Goal: Transaction & Acquisition: Book appointment/travel/reservation

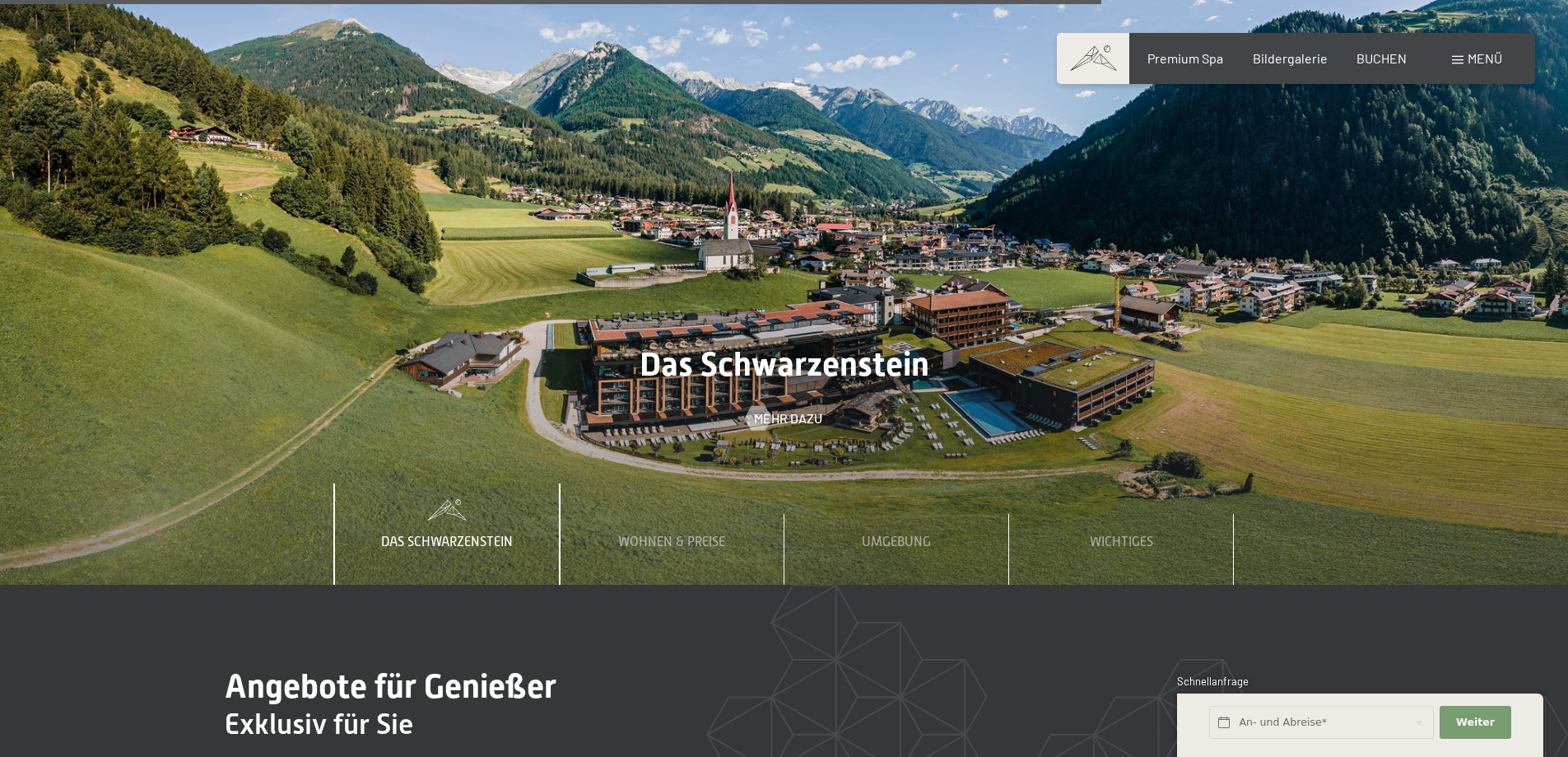
scroll to position [5846, 0]
click at [661, 533] on span "Wohnen & Preise" at bounding box center [671, 541] width 107 height 15
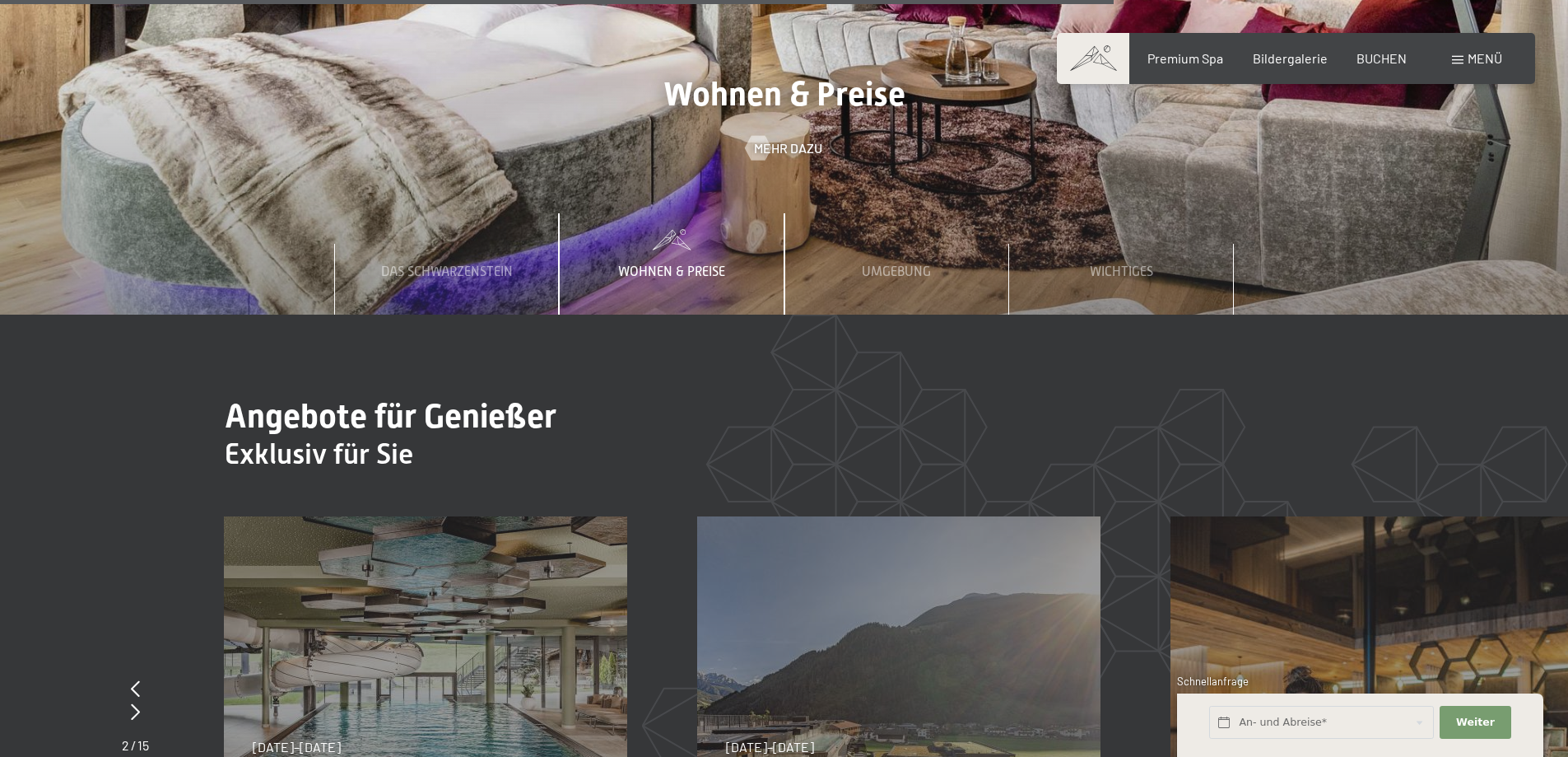
scroll to position [6175, 0]
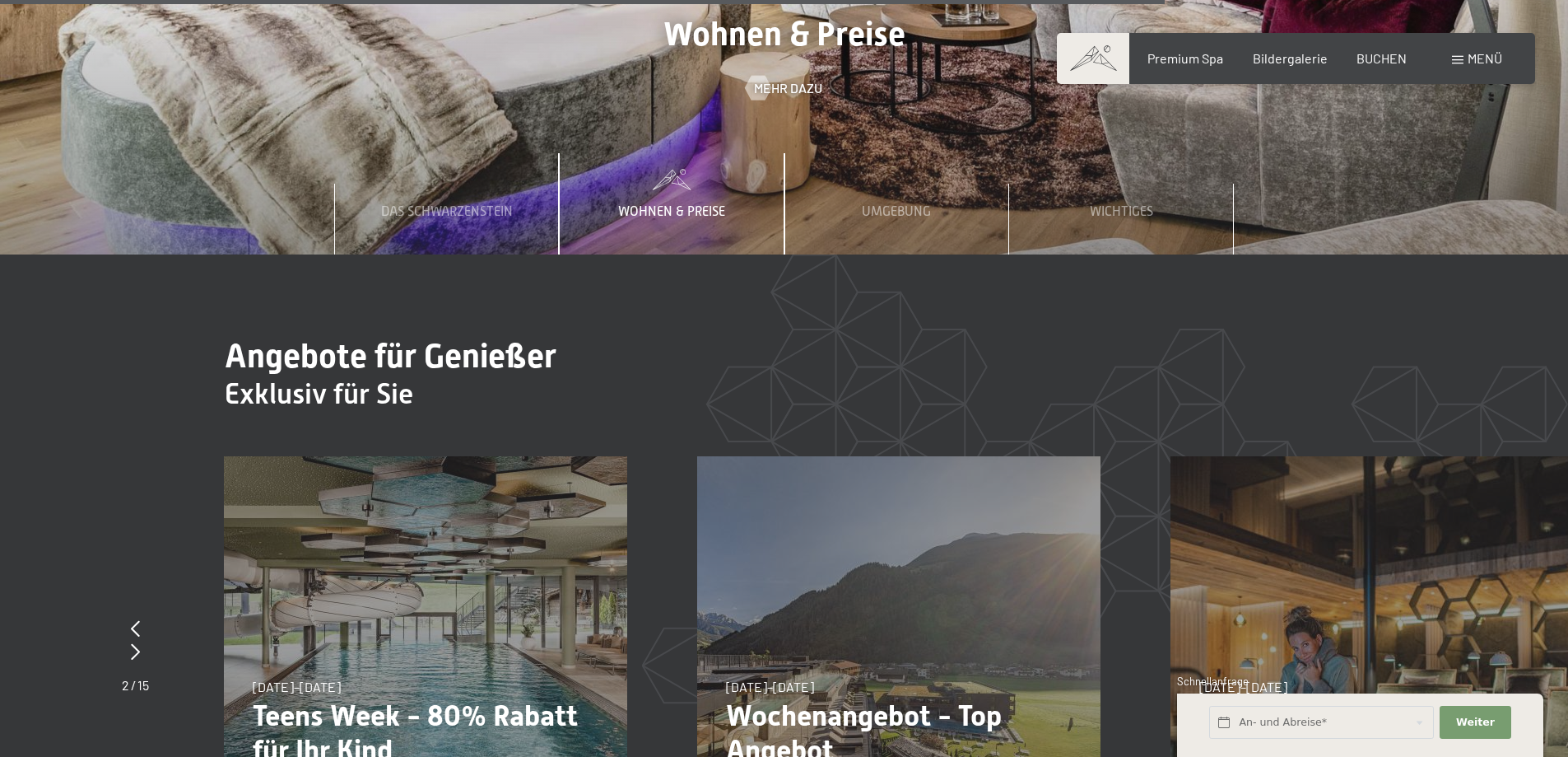
click at [652, 153] on div "Wohnen & Preise" at bounding box center [671, 203] width 131 height 101
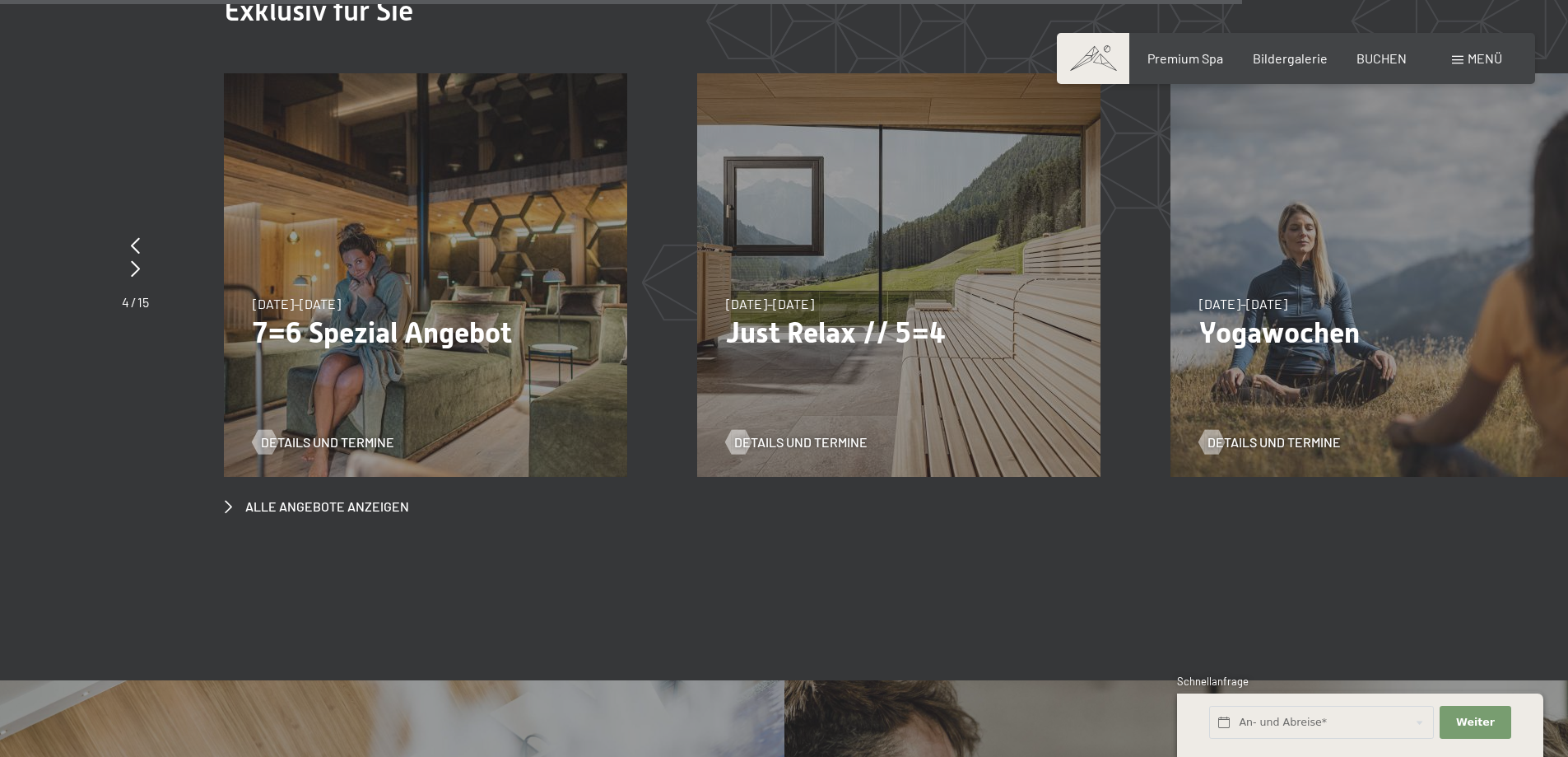
scroll to position [6587, 0]
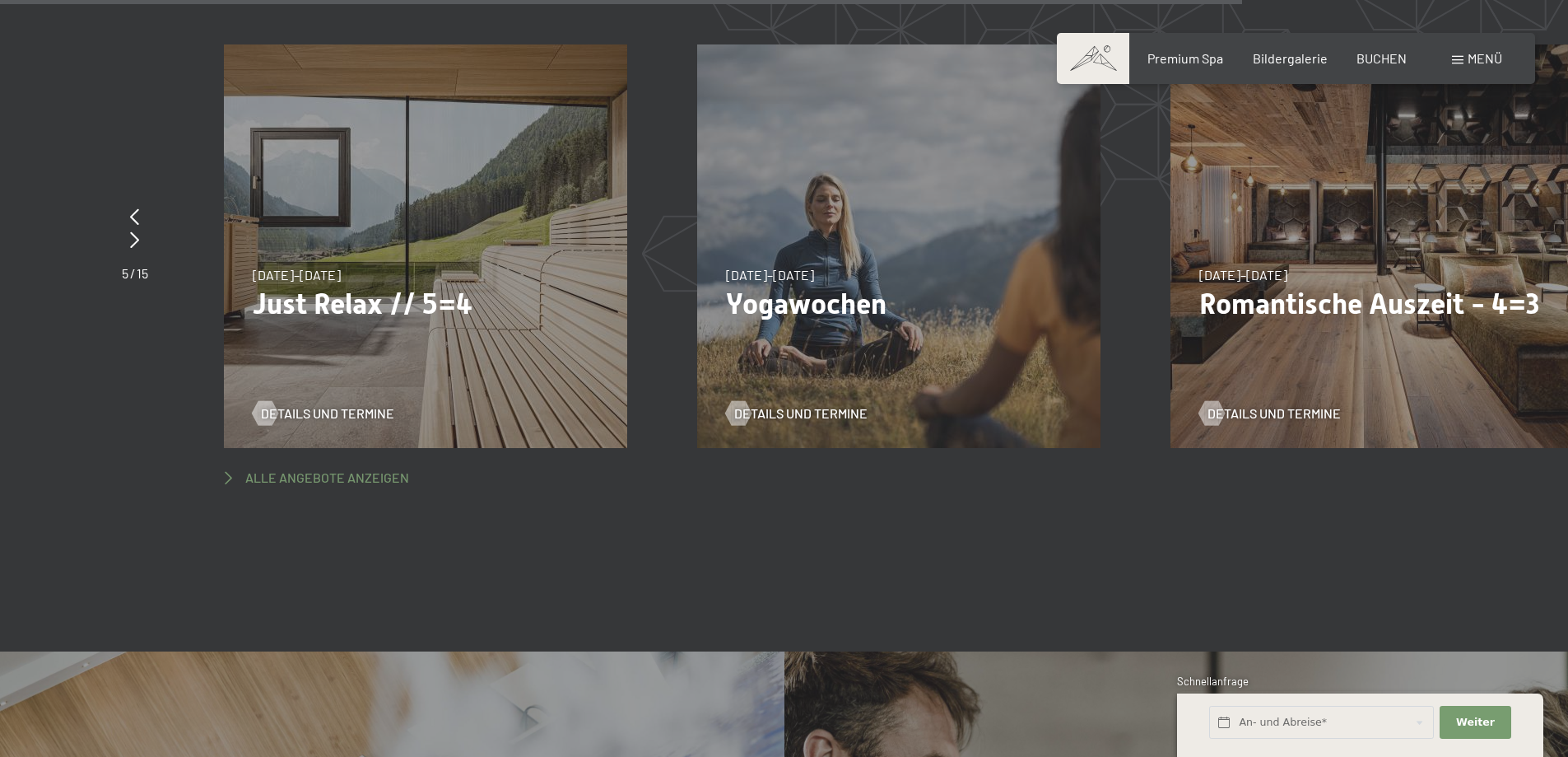
click at [339, 468] on span "Alle Angebote anzeigen" at bounding box center [327, 477] width 164 height 18
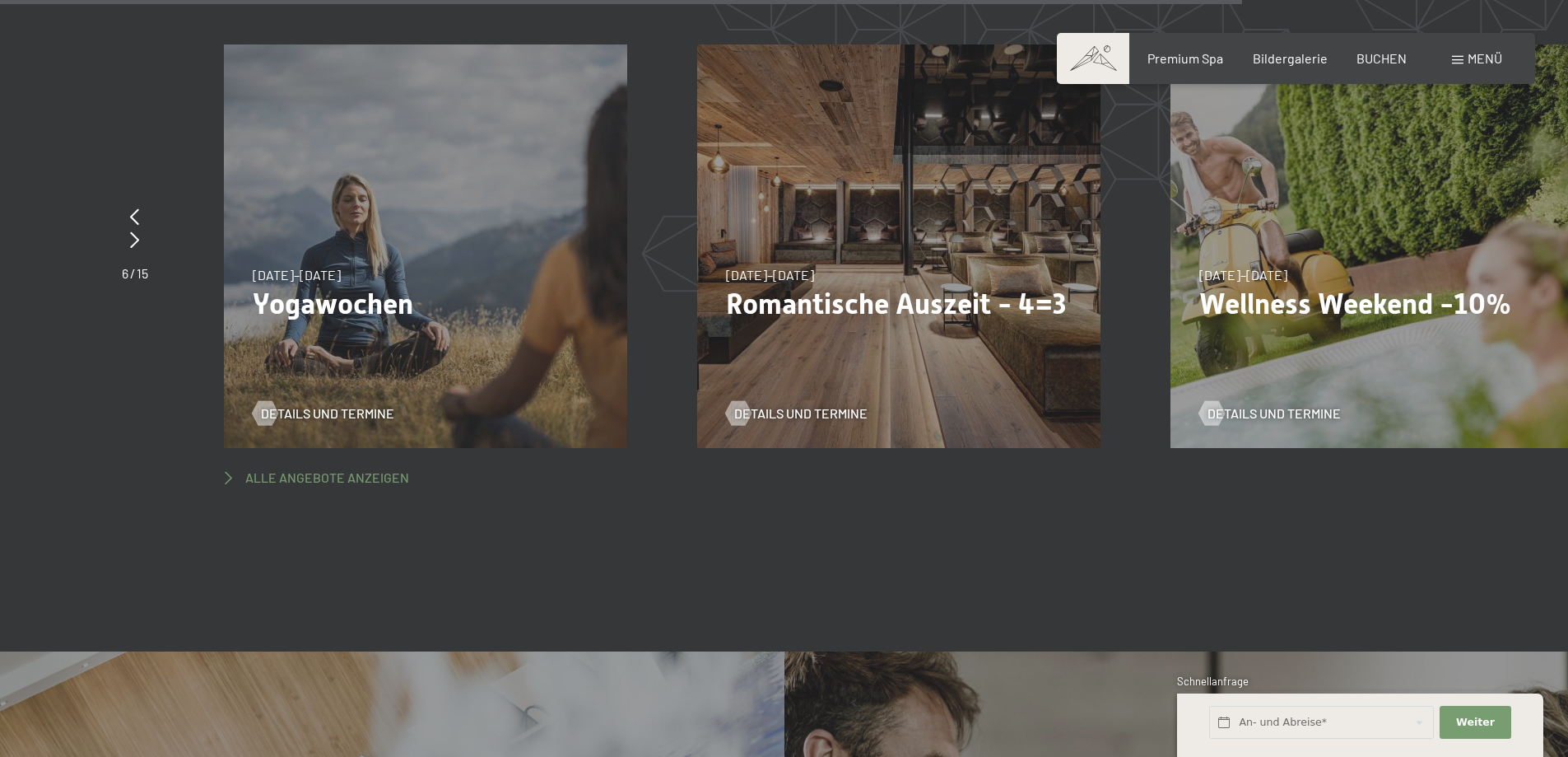
scroll to position [6555, 0]
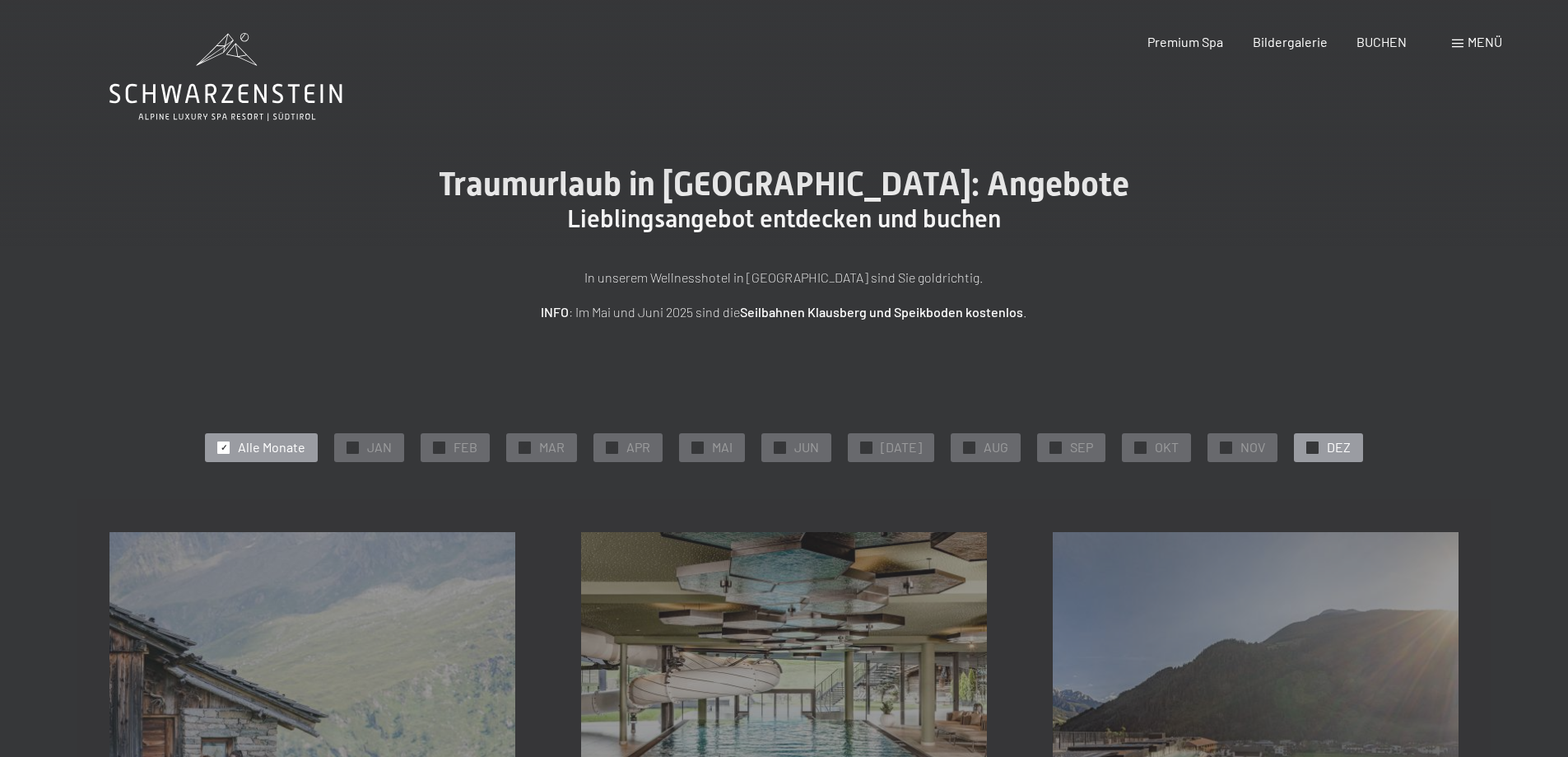
click at [1327, 444] on span "DEZ" at bounding box center [1338, 448] width 24 height 18
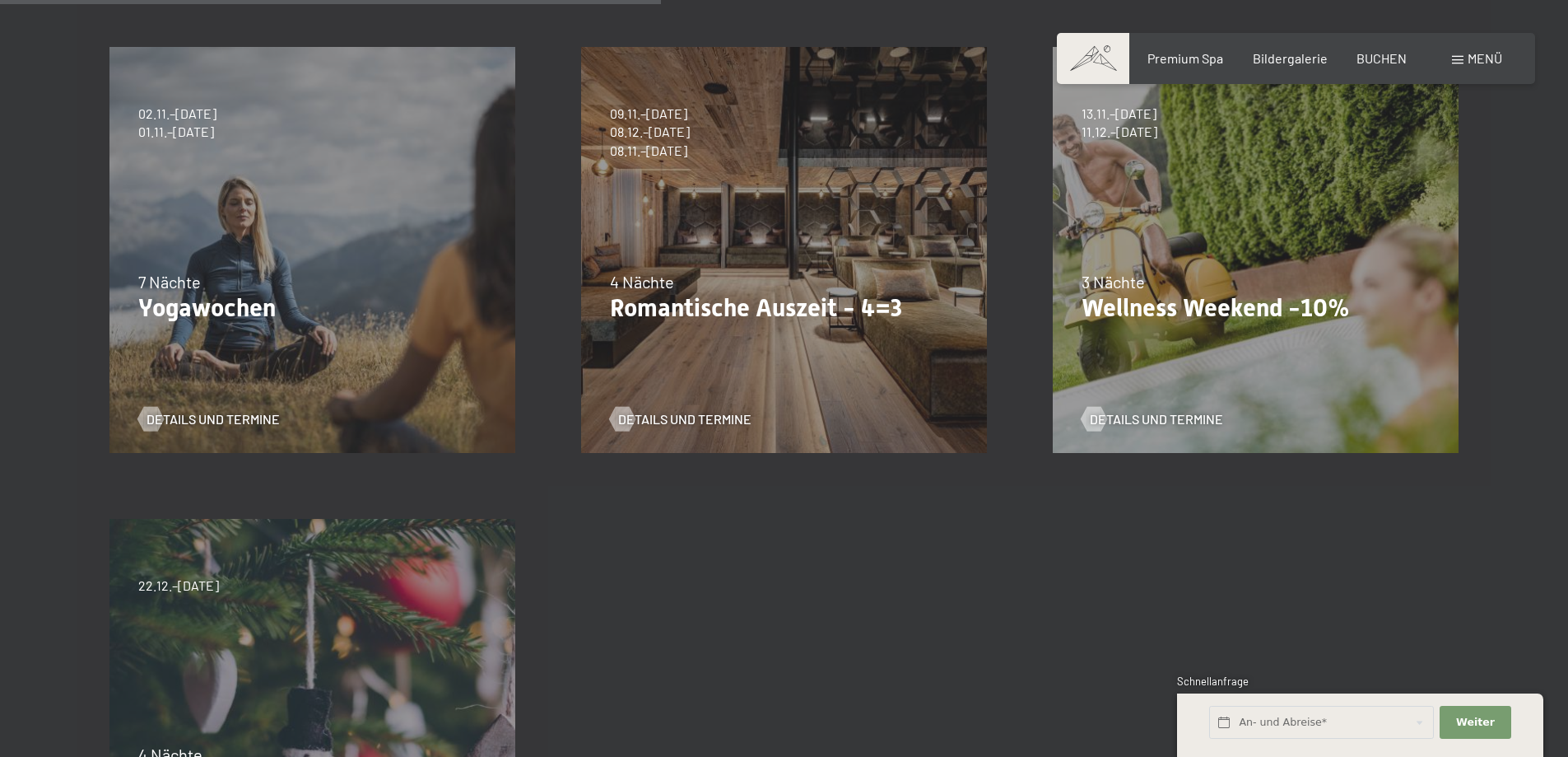
scroll to position [988, 0]
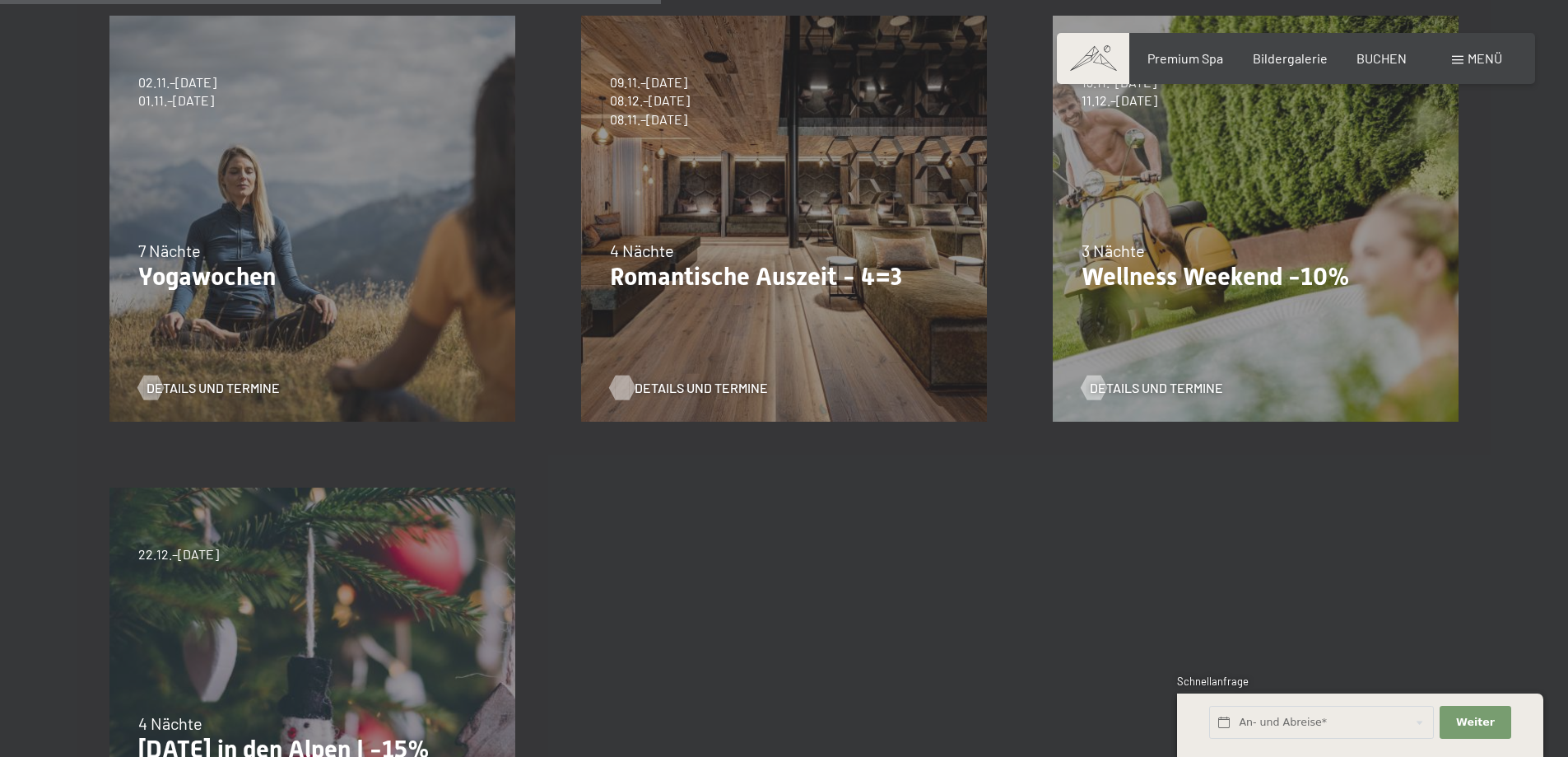
click at [659, 392] on span "Details und Termine" at bounding box center [701, 388] width 133 height 18
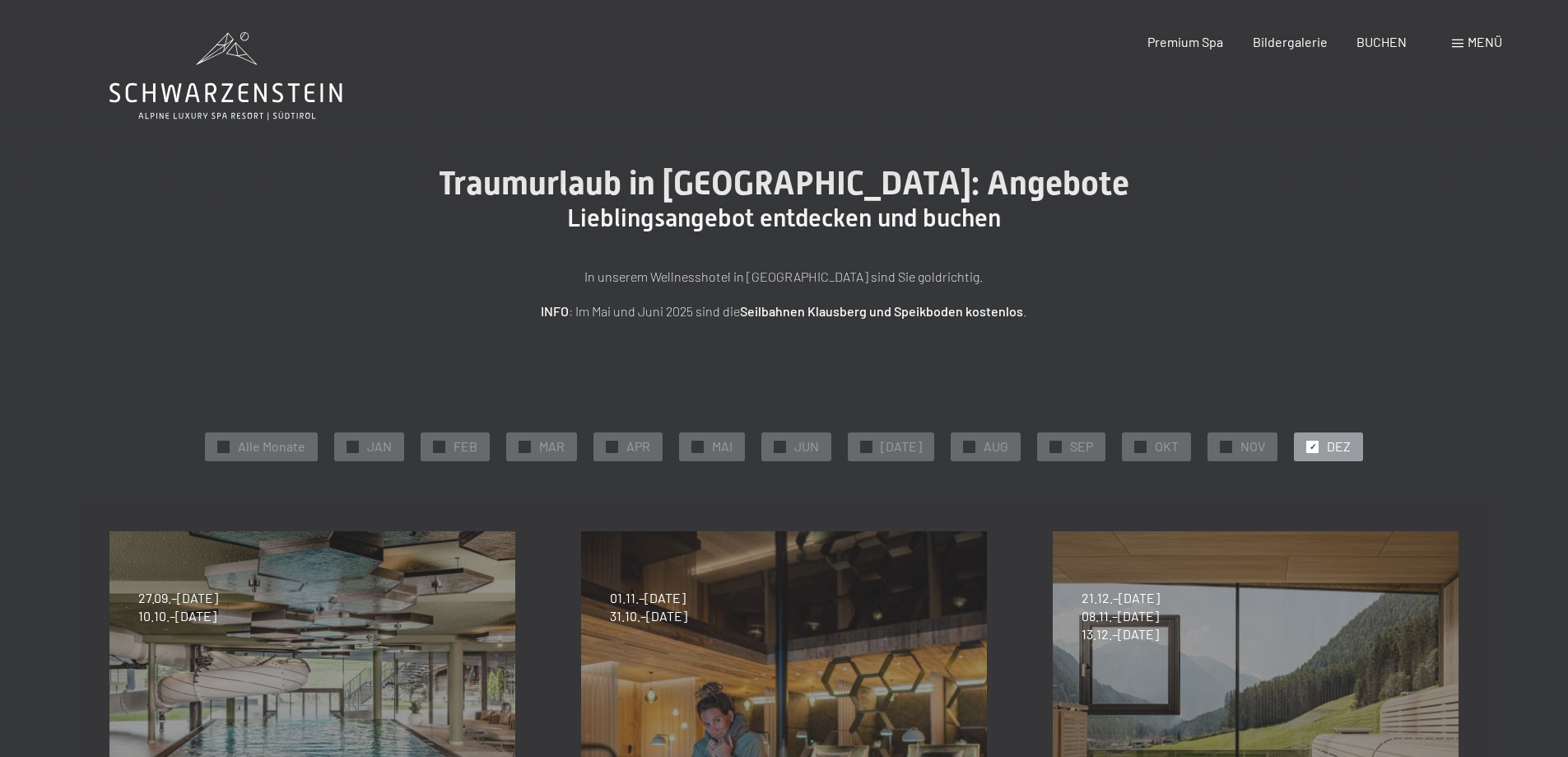
scroll to position [0, 0]
click at [1279, 45] on span "Bildergalerie" at bounding box center [1290, 39] width 75 height 16
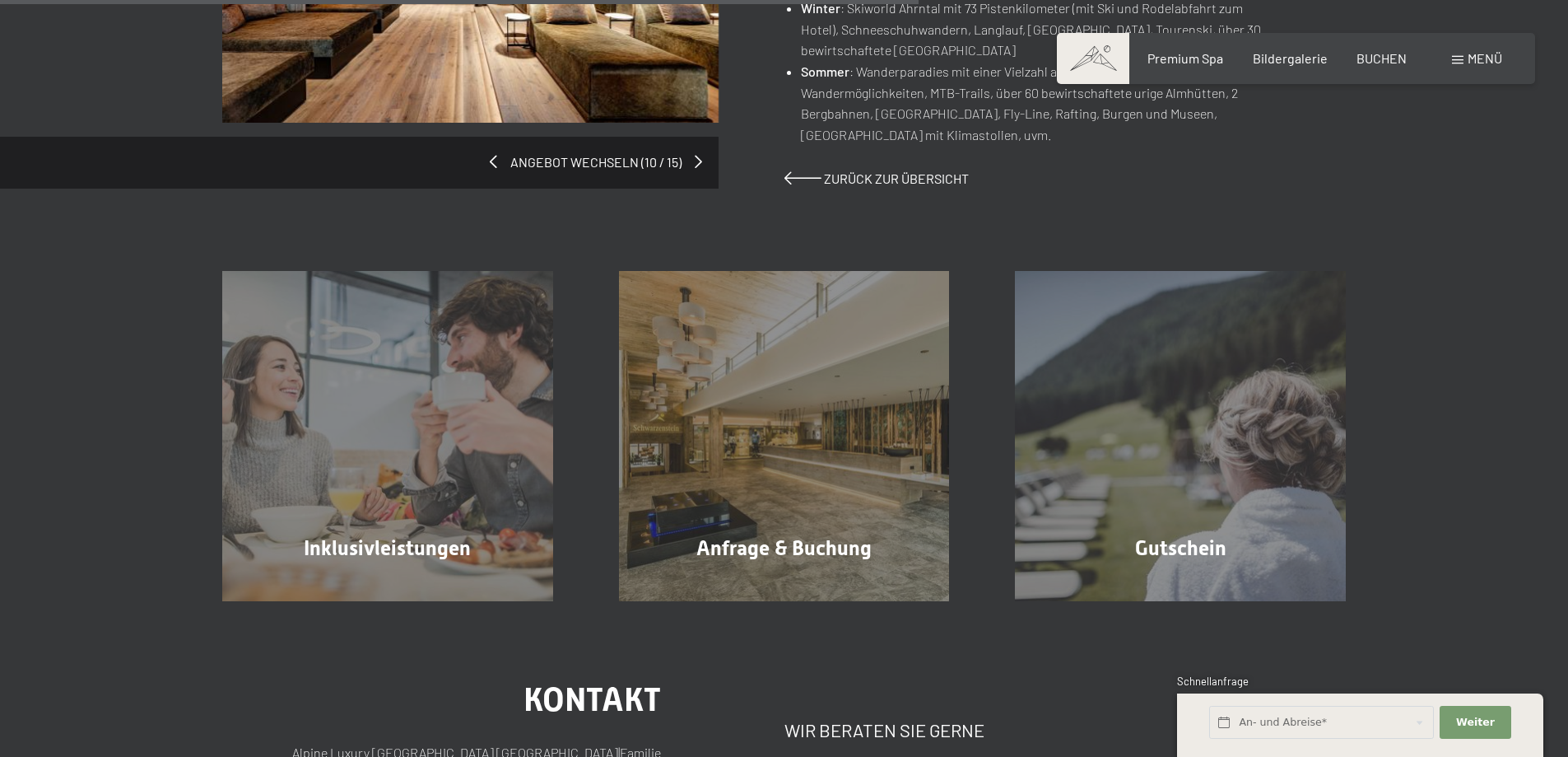
scroll to position [1400, 0]
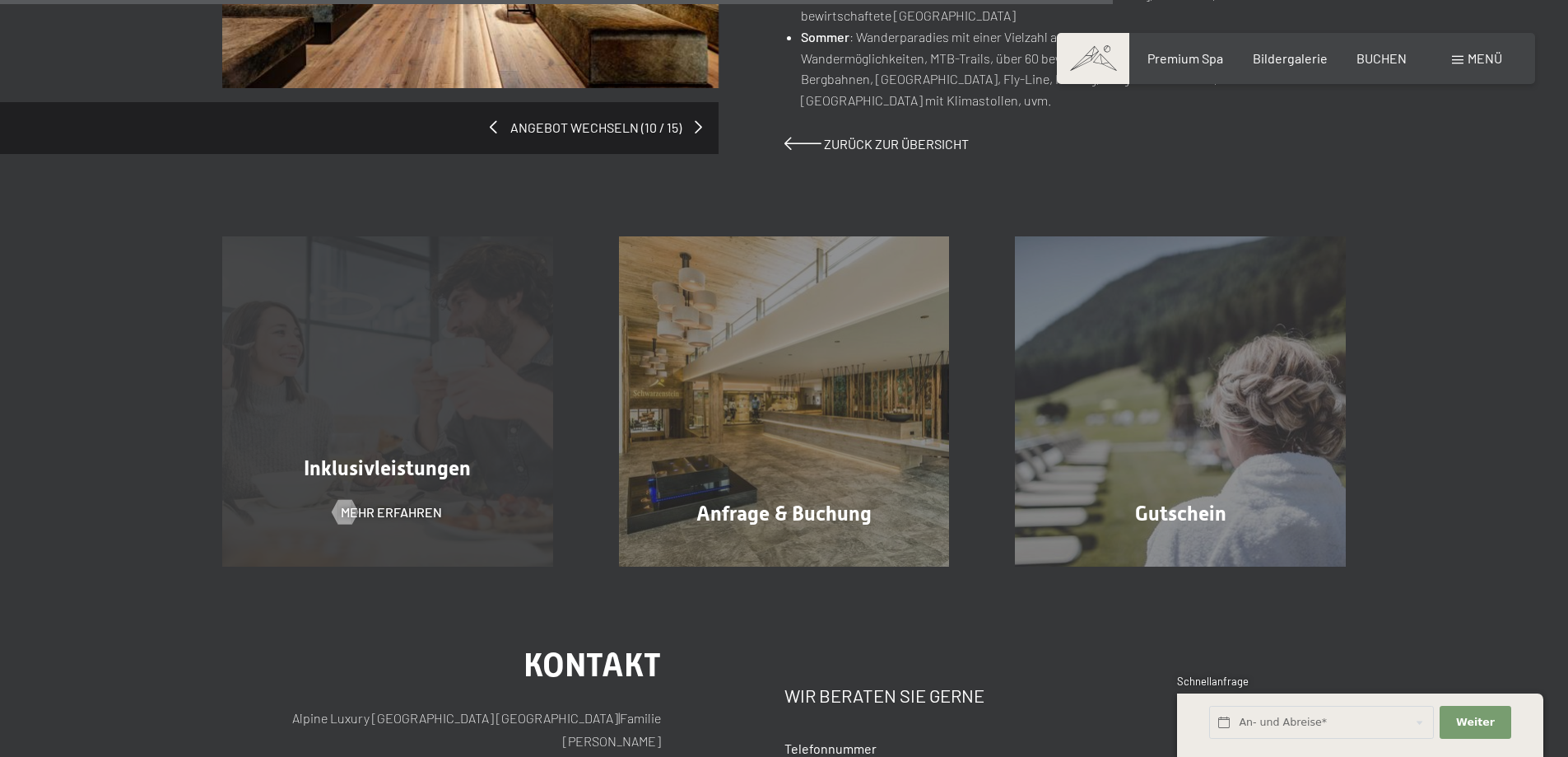
click at [375, 458] on span "Inklusivleistungen" at bounding box center [387, 468] width 167 height 24
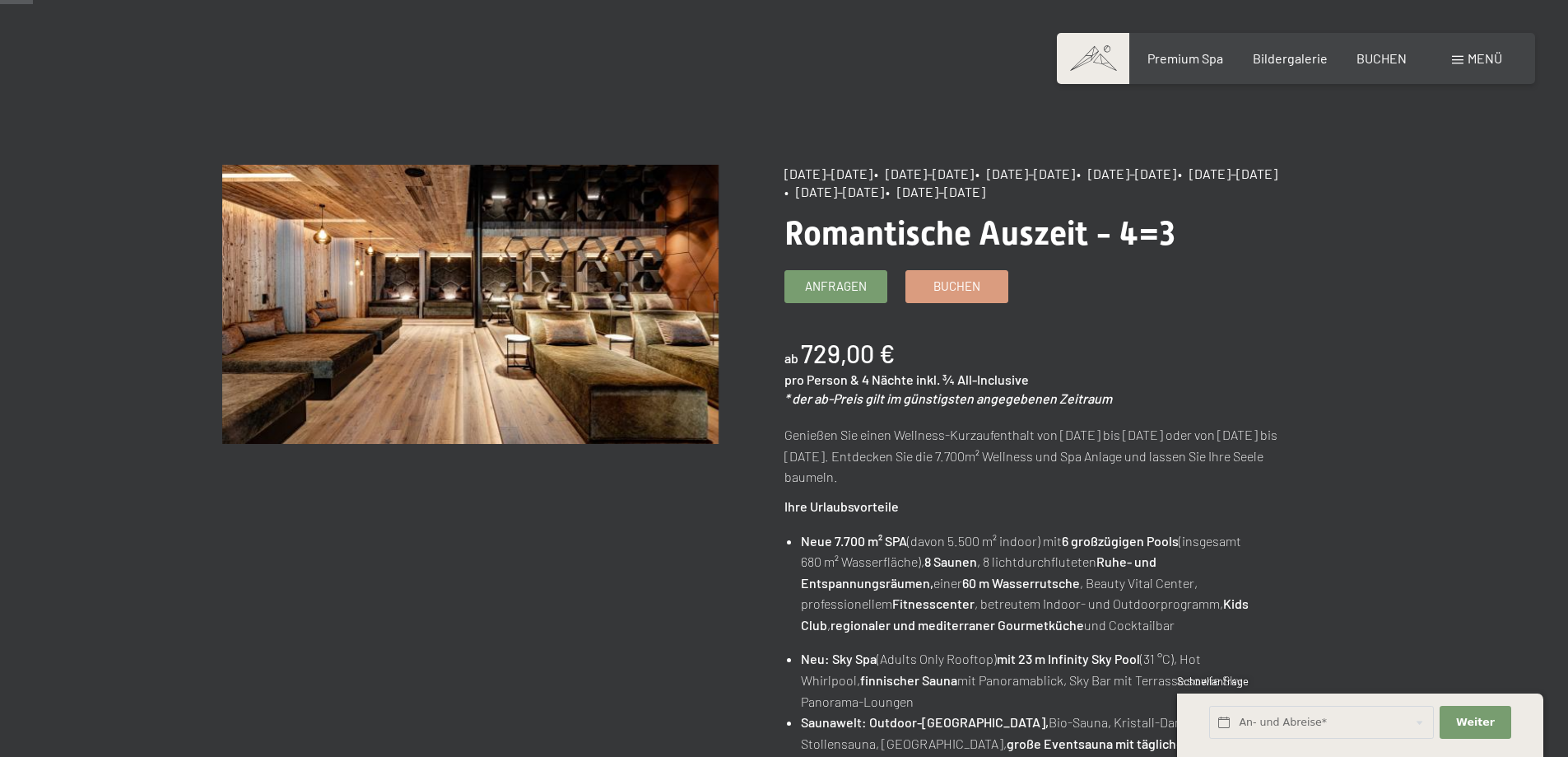
scroll to position [0, 0]
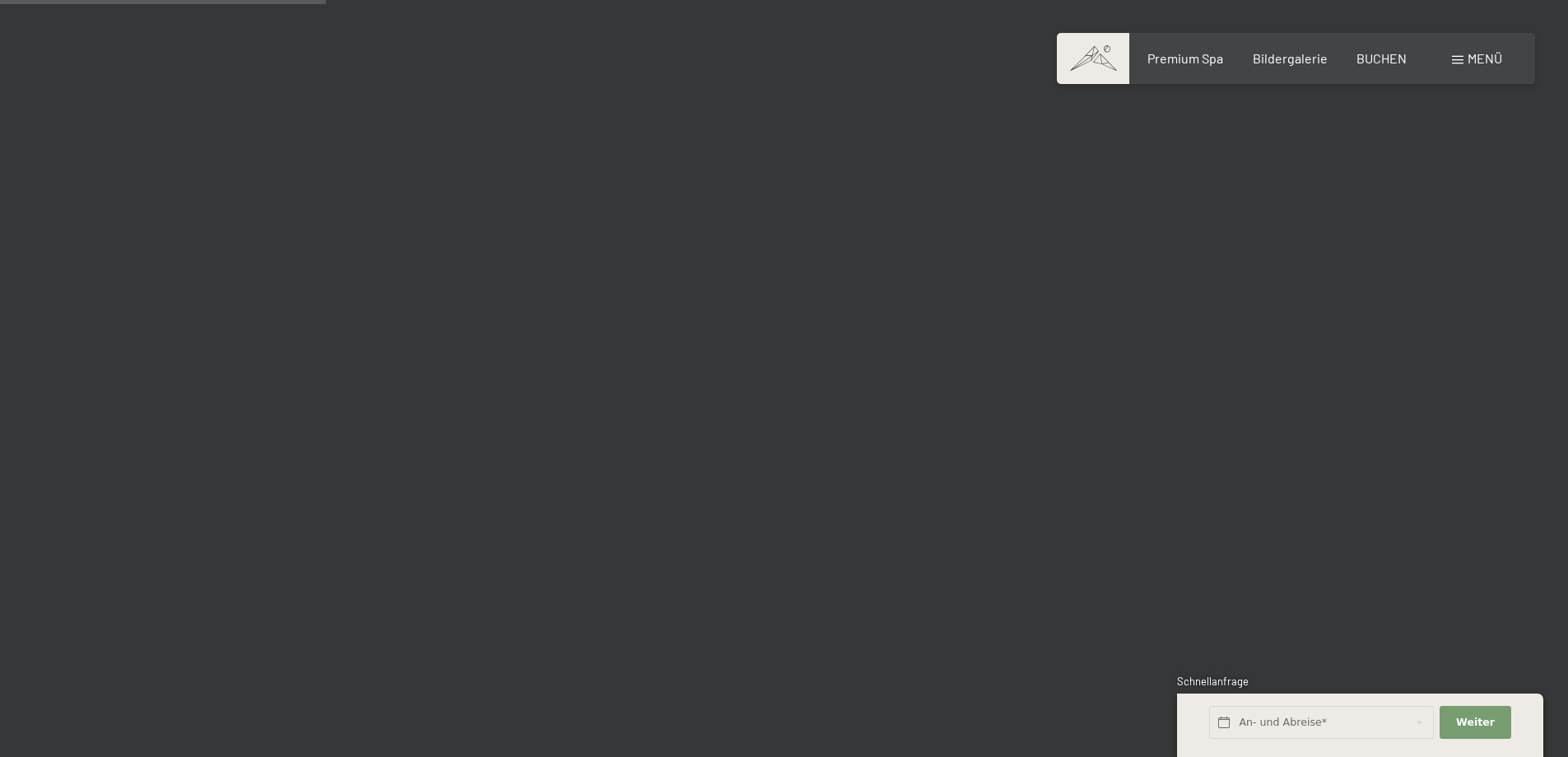
scroll to position [4117, 0]
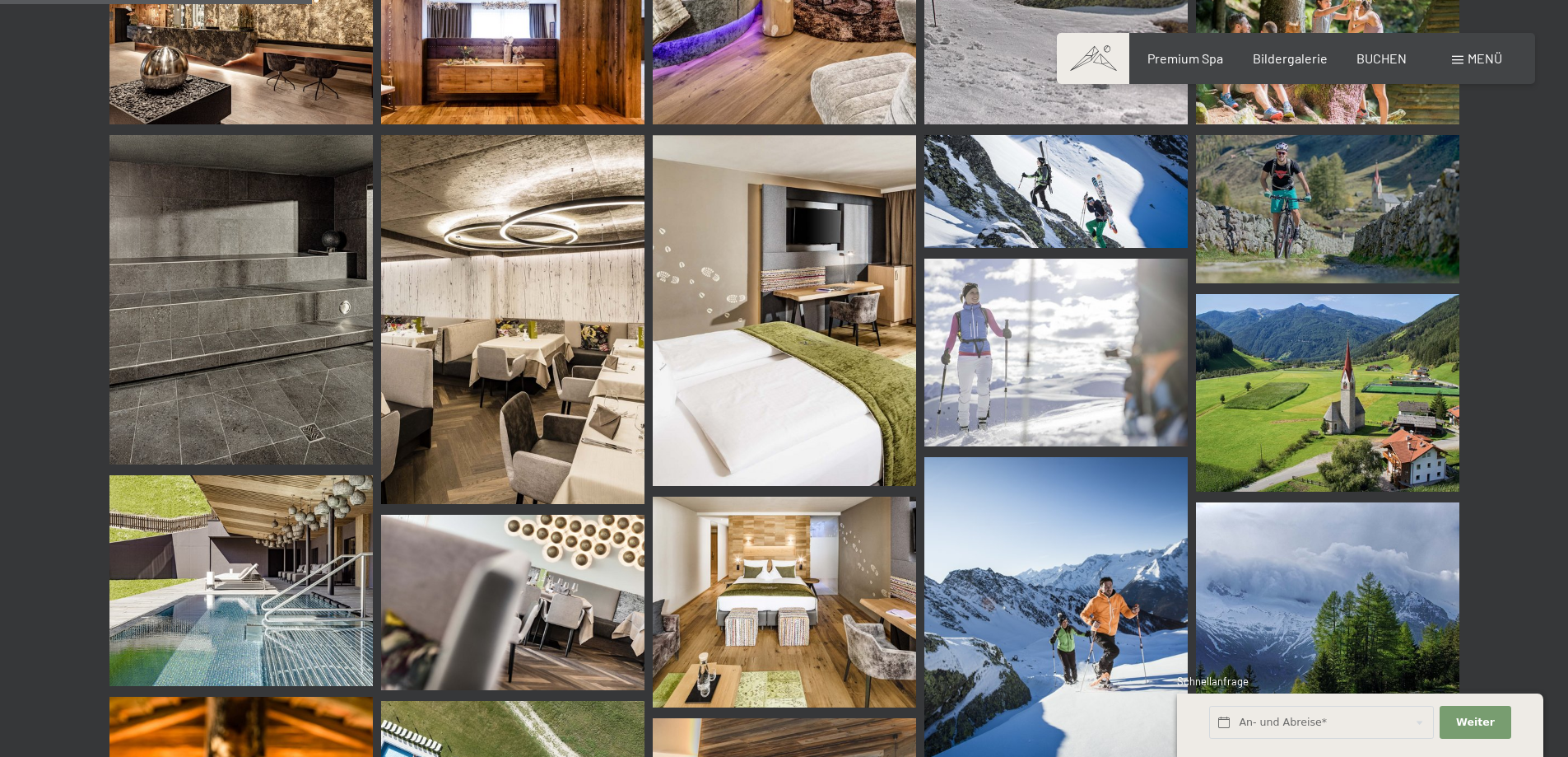
click at [799, 384] on img at bounding box center [784, 310] width 264 height 352
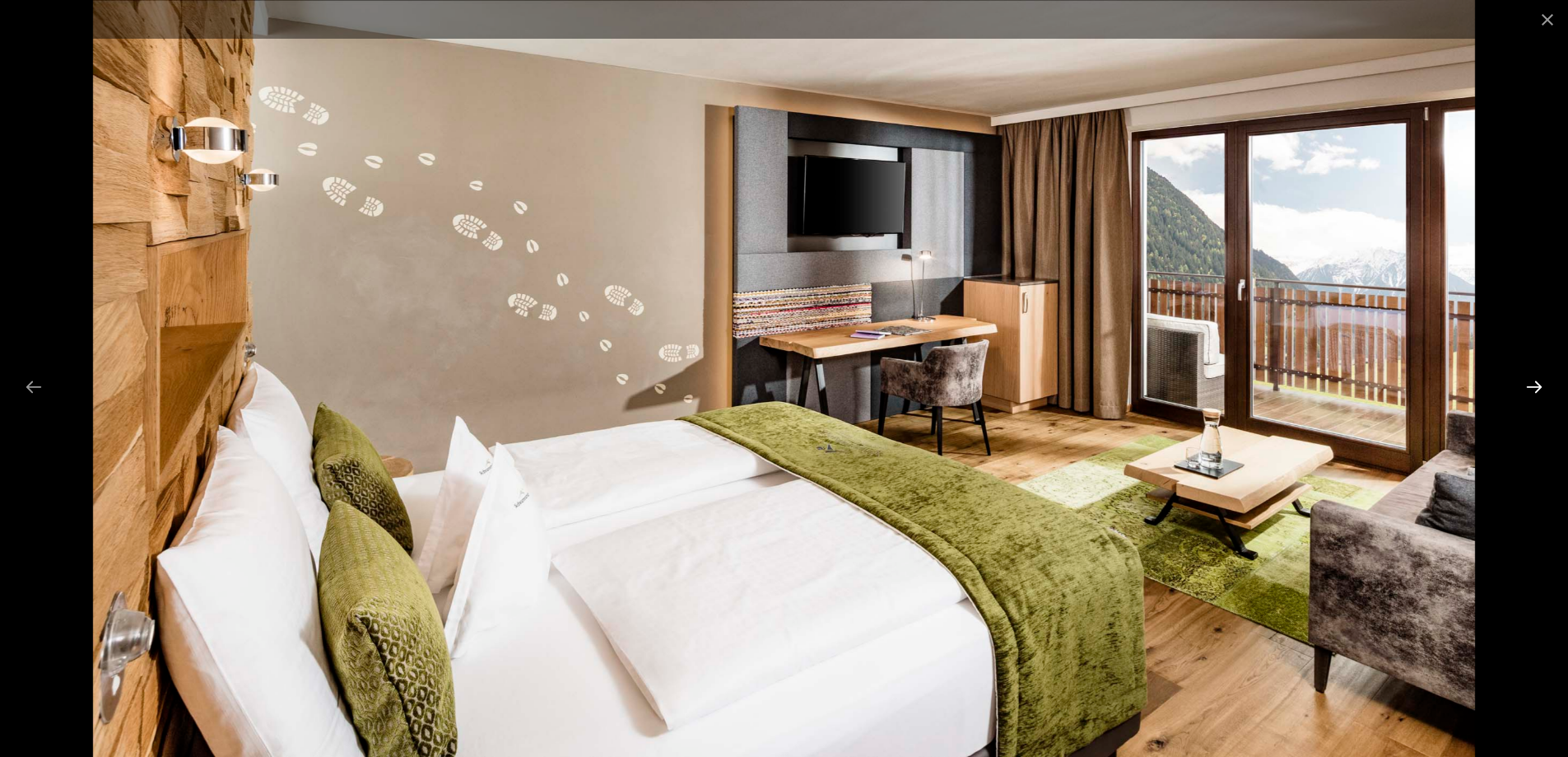
click at [1535, 384] on button "Next slide" at bounding box center [1535, 386] width 35 height 32
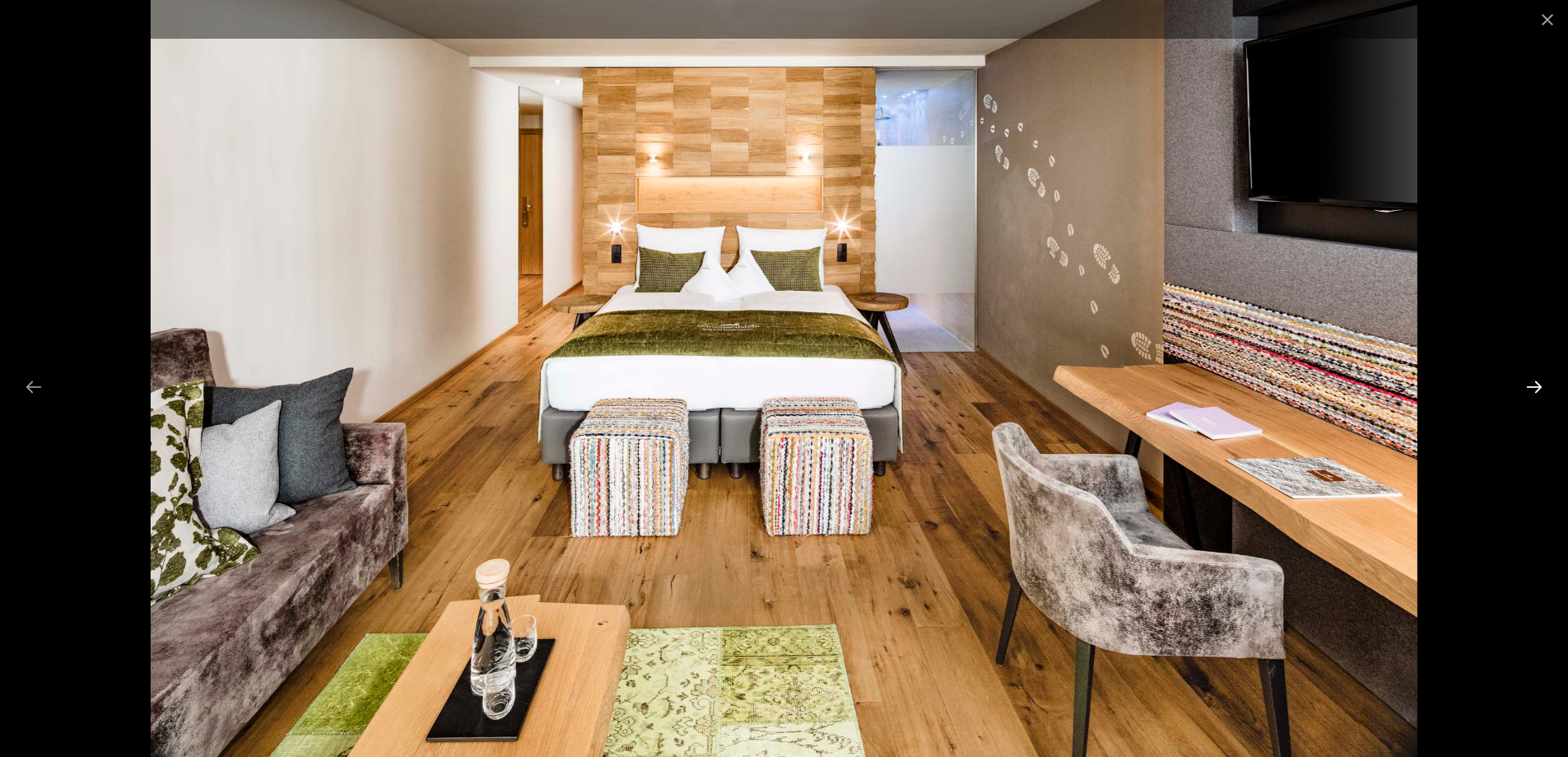
click at [1535, 384] on button "Next slide" at bounding box center [1535, 386] width 35 height 32
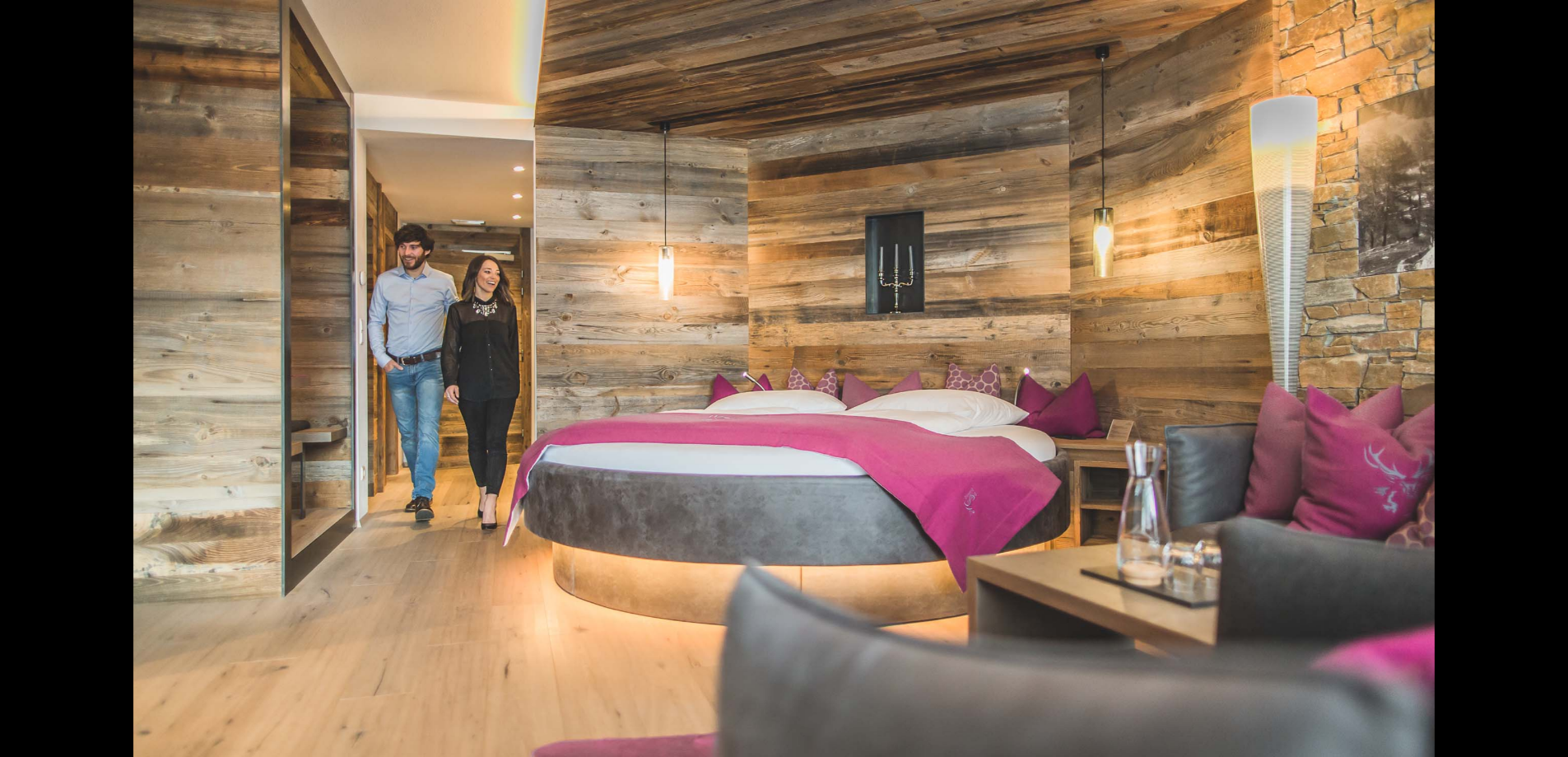
click at [1535, 384] on button "Next slide" at bounding box center [1543, 386] width 35 height 32
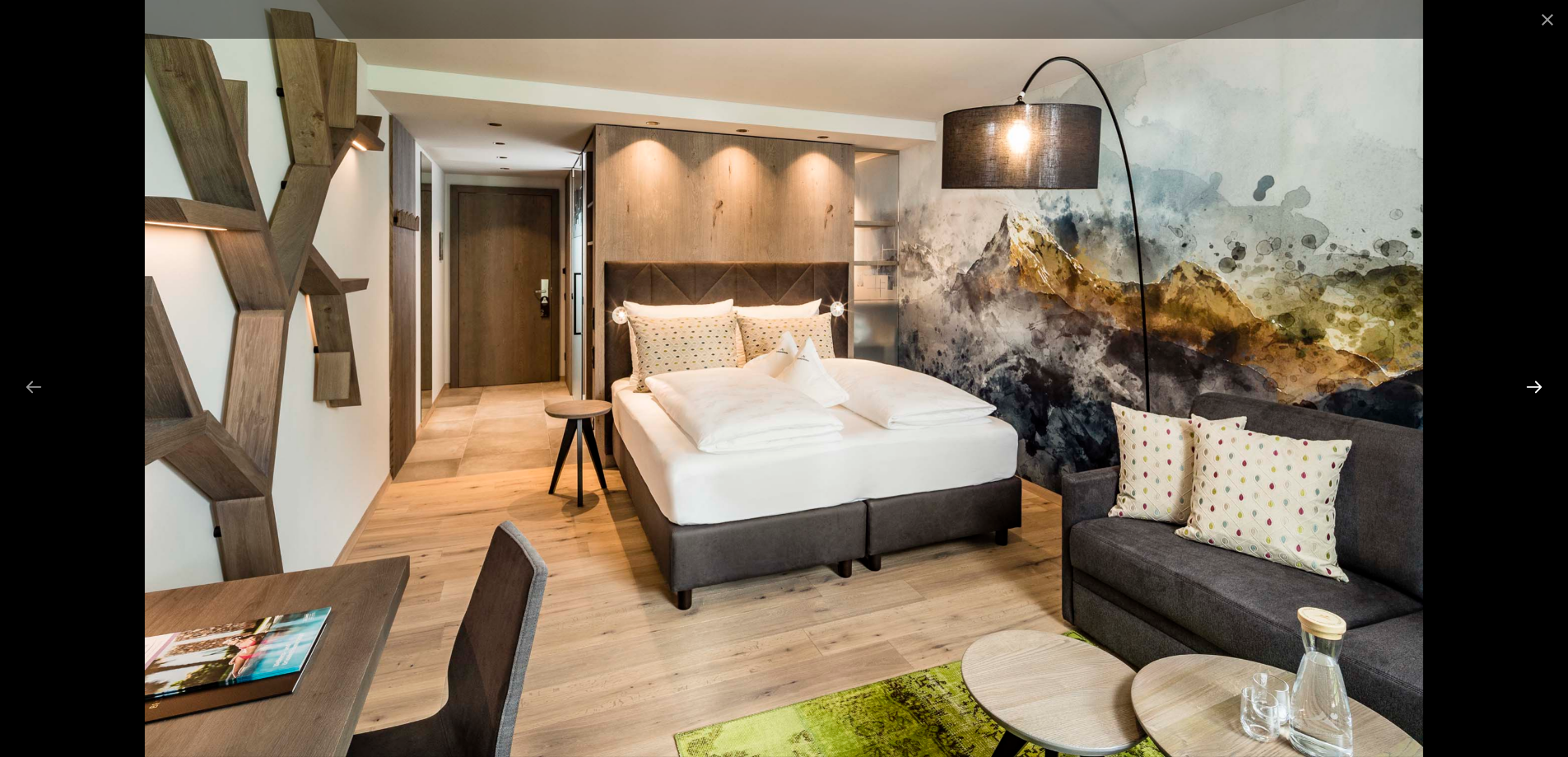
click at [1535, 384] on button "Next slide" at bounding box center [1535, 386] width 35 height 32
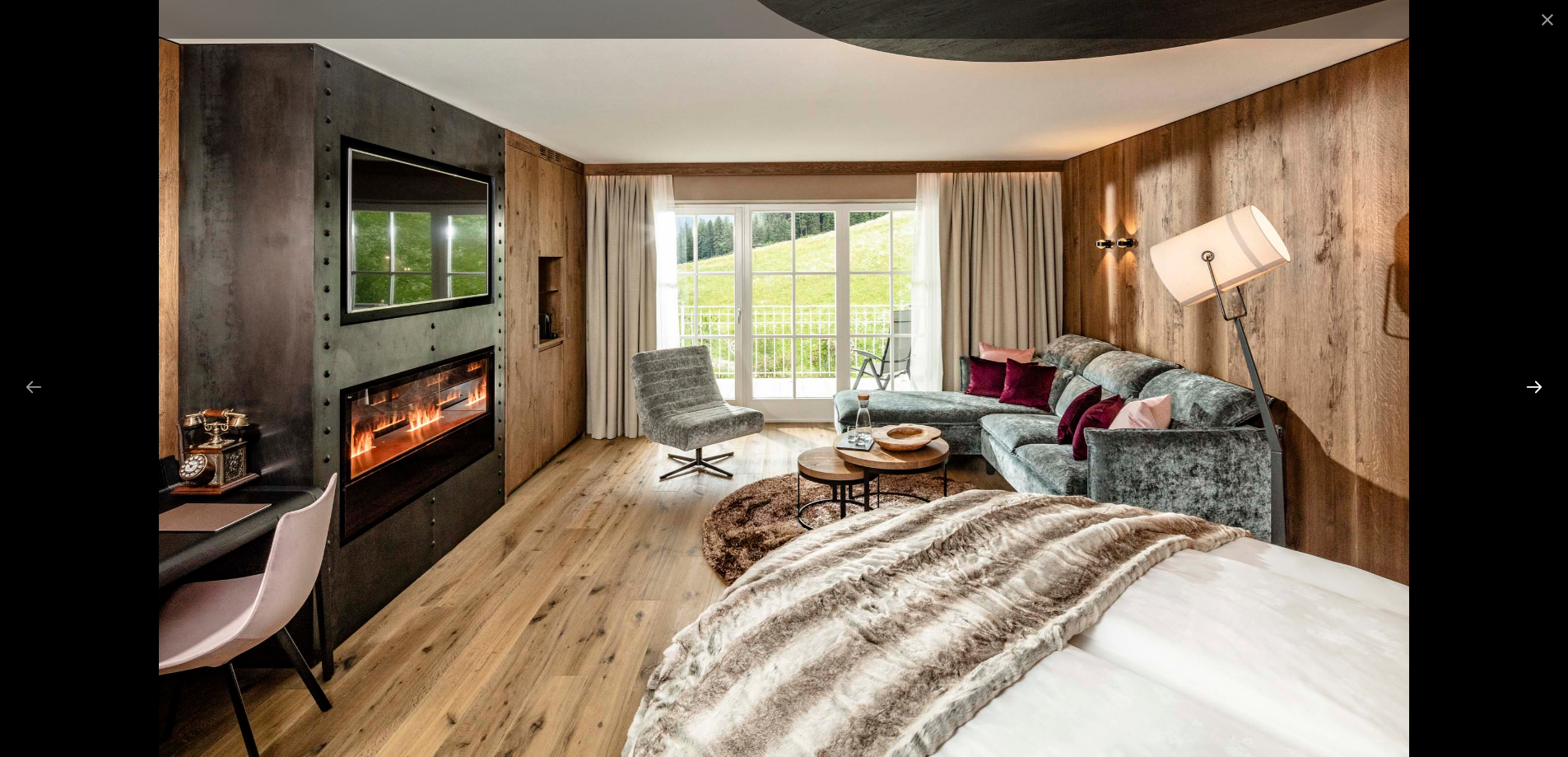
click at [1535, 384] on button "Next slide" at bounding box center [1535, 386] width 35 height 32
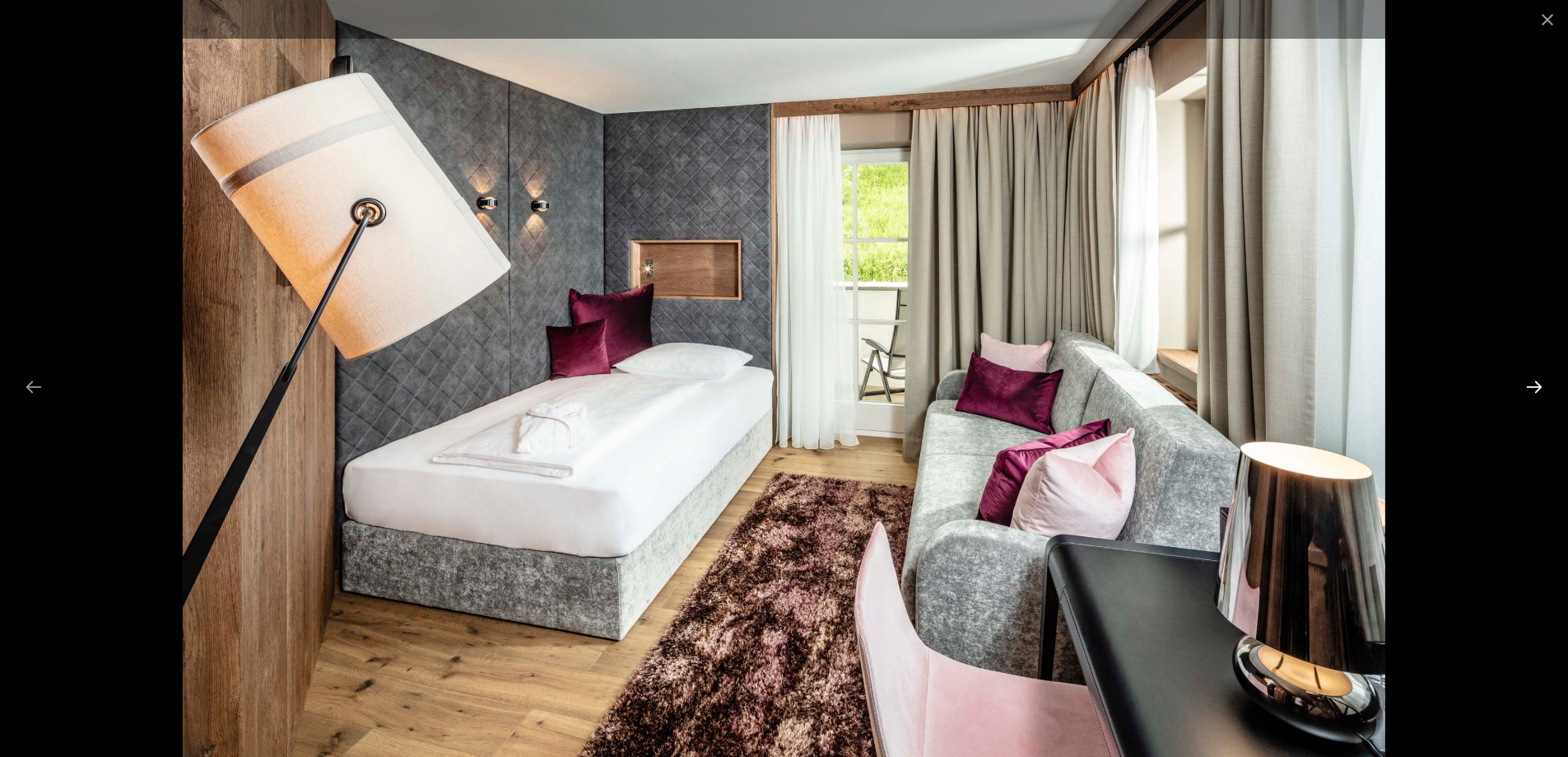
click at [1535, 384] on button "Next slide" at bounding box center [1535, 386] width 35 height 32
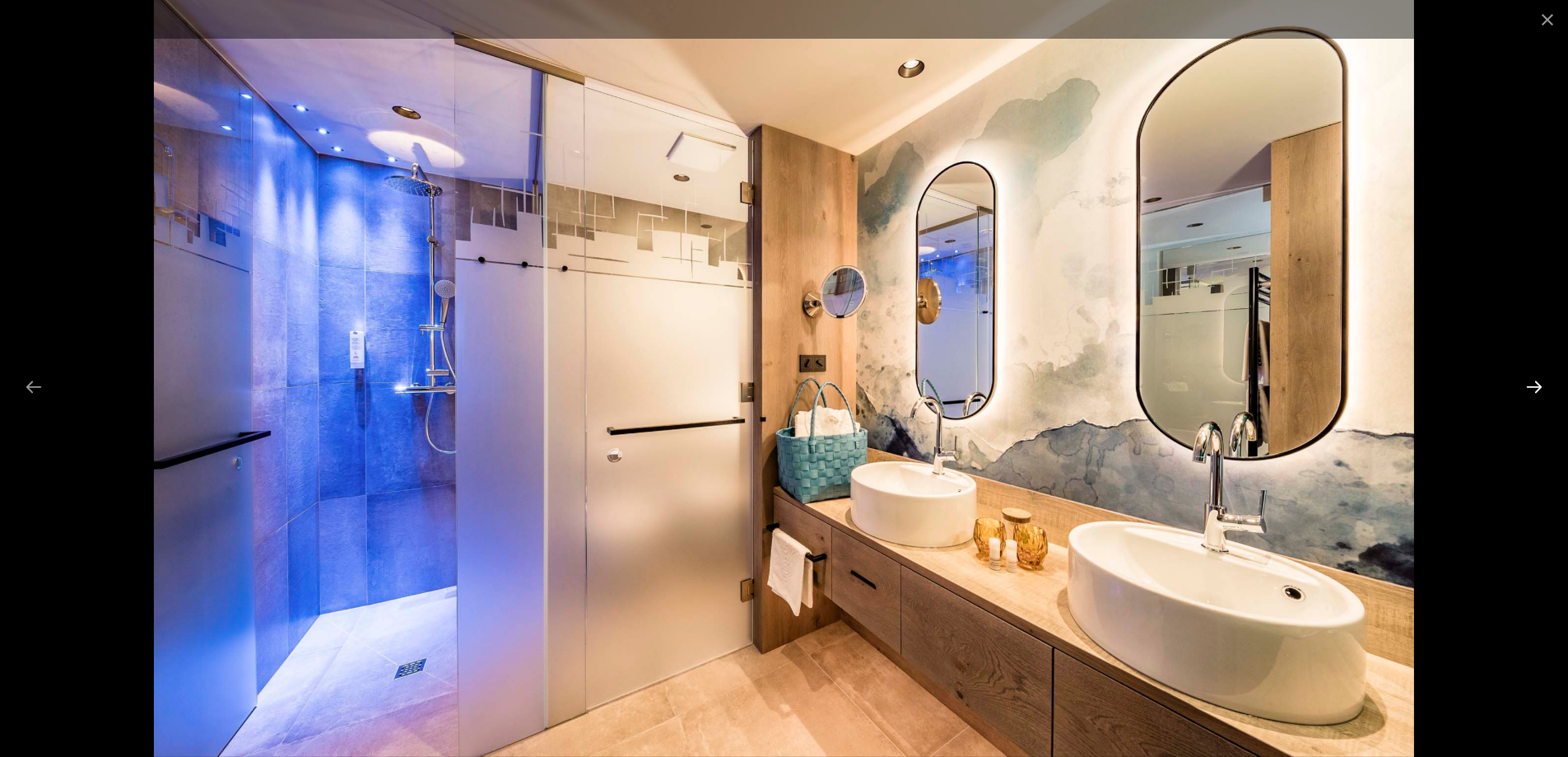
click at [1535, 384] on button "Next slide" at bounding box center [1535, 386] width 35 height 32
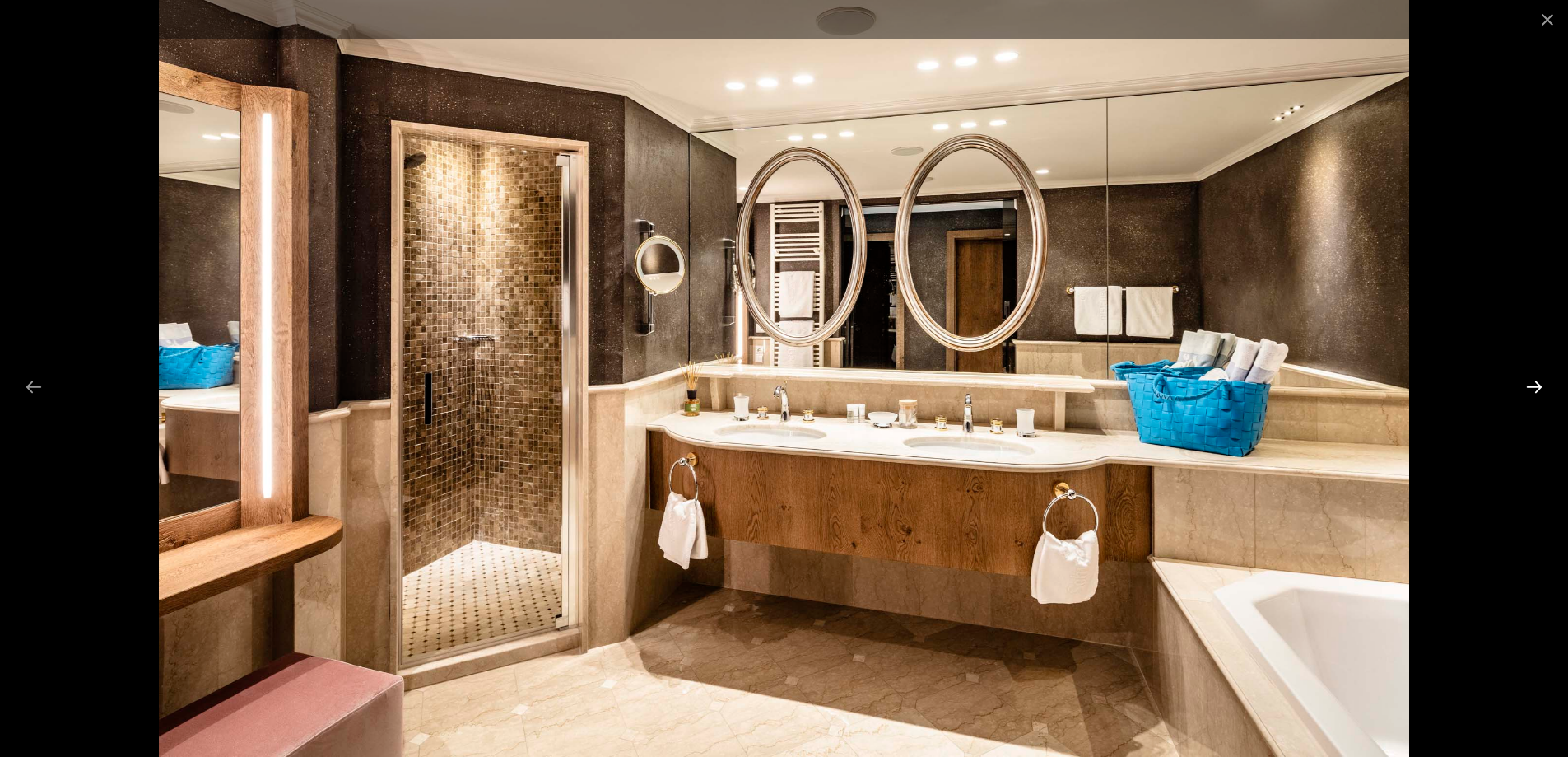
click at [1535, 384] on button "Next slide" at bounding box center [1535, 386] width 35 height 32
